Goal: Task Accomplishment & Management: Manage account settings

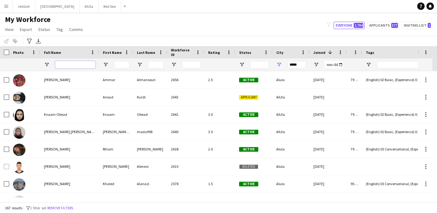
click at [78, 66] on input "Full Name Filter Input" at bounding box center [75, 64] width 40 height 7
paste input "**********"
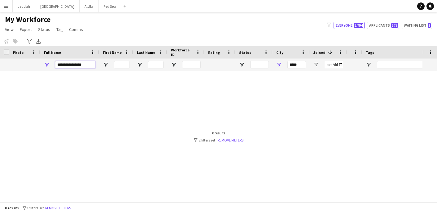
type input "**********"
click at [303, 63] on input "*****" at bounding box center [296, 64] width 19 height 7
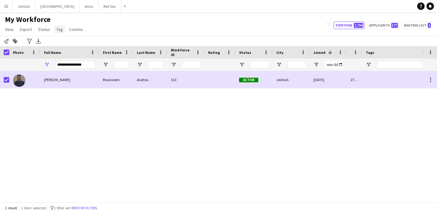
click at [57, 28] on span "Tag" at bounding box center [59, 30] width 7 height 6
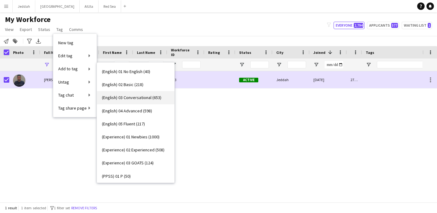
click at [142, 97] on span "(English) 03 Conversational (653)" at bounding box center [131, 98] width 59 height 6
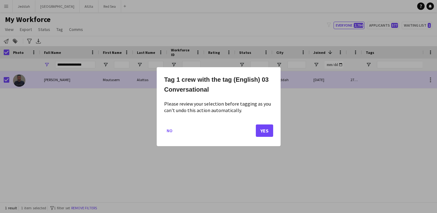
click at [264, 130] on button "Yes" at bounding box center [264, 130] width 17 height 12
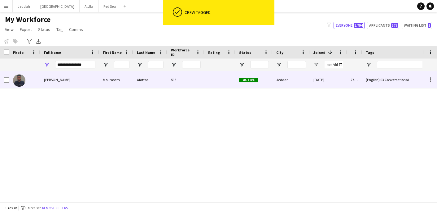
click at [5, 83] on div at bounding box center [7, 79] width 6 height 17
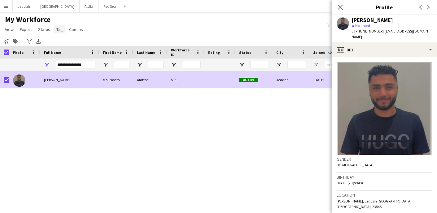
click at [63, 33] on link "Tag" at bounding box center [59, 29] width 11 height 8
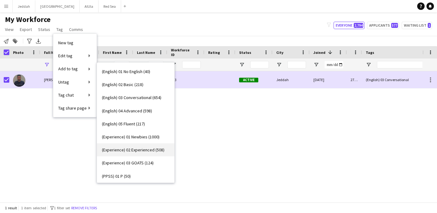
click at [147, 148] on span "(Experience) 02 Experienced (508)" at bounding box center [133, 150] width 63 height 6
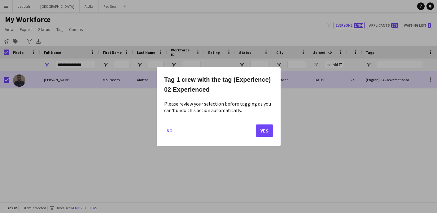
click at [263, 129] on button "Yes" at bounding box center [264, 130] width 17 height 12
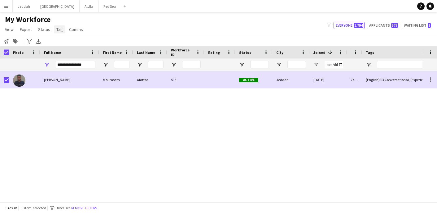
click at [56, 28] on span "Tag" at bounding box center [59, 30] width 7 height 6
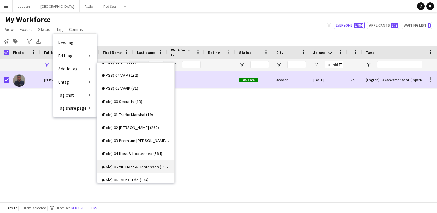
scroll to position [153, 0]
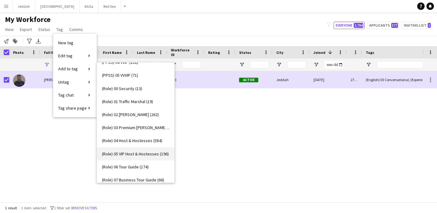
click at [144, 151] on span "(Role) 05 VIP Host & Hostesses (196)" at bounding box center [135, 154] width 67 height 6
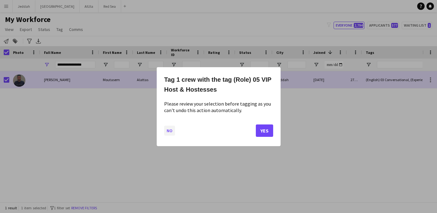
click at [169, 129] on button "No" at bounding box center [169, 130] width 11 height 10
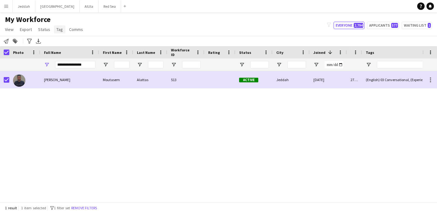
click at [57, 27] on span "Tag" at bounding box center [59, 30] width 7 height 6
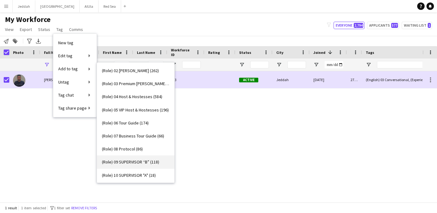
scroll to position [188, 0]
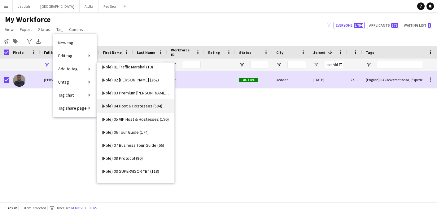
click at [141, 104] on span "(Role) 04 Host & Hostesses (584)" at bounding box center [132, 106] width 60 height 6
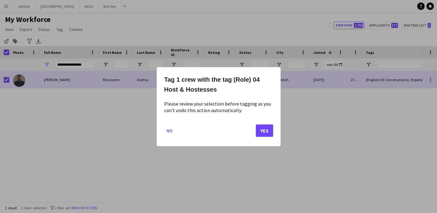
click at [269, 131] on button "Yes" at bounding box center [264, 130] width 17 height 12
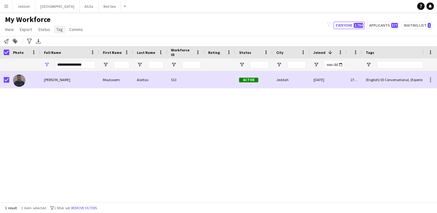
click at [54, 28] on link "Tag" at bounding box center [59, 29] width 11 height 8
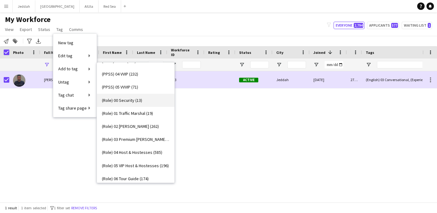
scroll to position [90, 0]
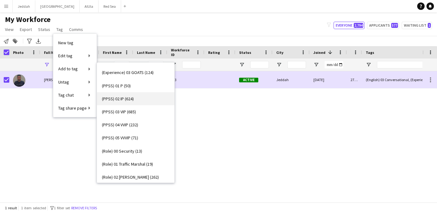
click at [132, 97] on span "(PPSS) 02 IP (624)" at bounding box center [118, 99] width 32 height 6
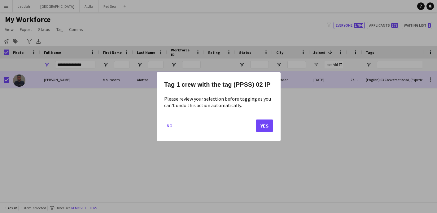
click at [263, 127] on button "Yes" at bounding box center [264, 125] width 17 height 12
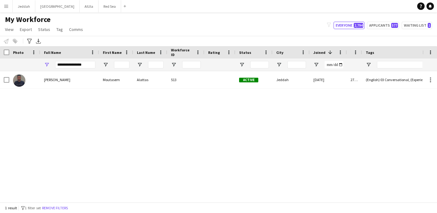
scroll to position [0, 0]
click at [210, 121] on div "Alattas 513 Active Jeddah [DATE] 275 days (English) 03 Conversational, (Experie…" at bounding box center [211, 134] width 422 height 126
